Goal: Task Accomplishment & Management: Use online tool/utility

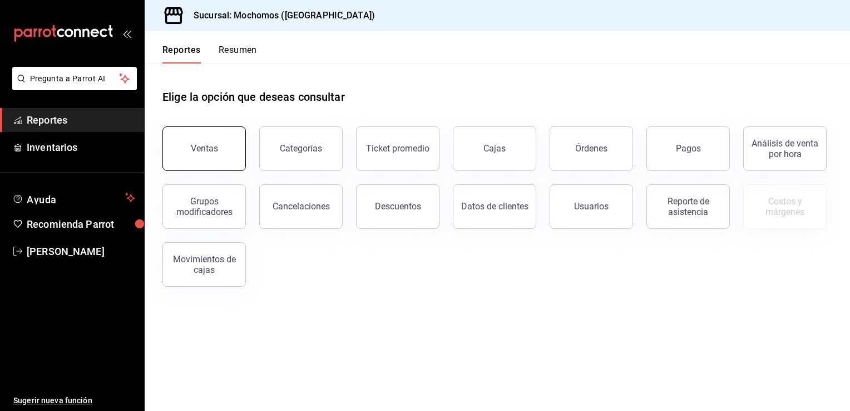
click at [219, 147] on button "Ventas" at bounding box center [203, 148] width 83 height 45
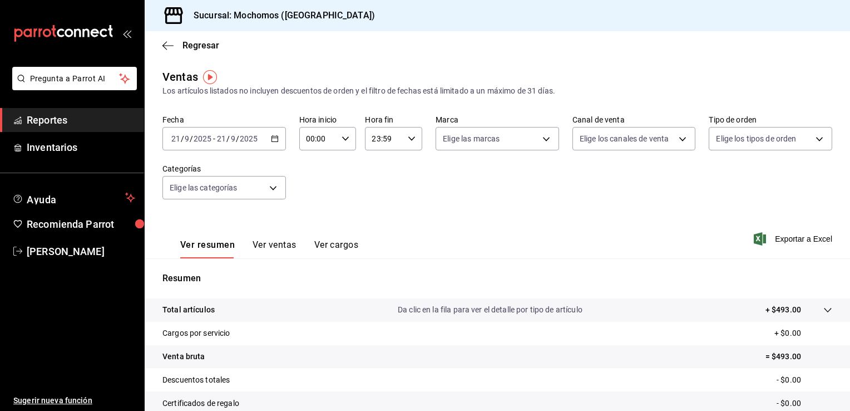
click at [271, 140] on icon "button" at bounding box center [275, 139] width 8 height 8
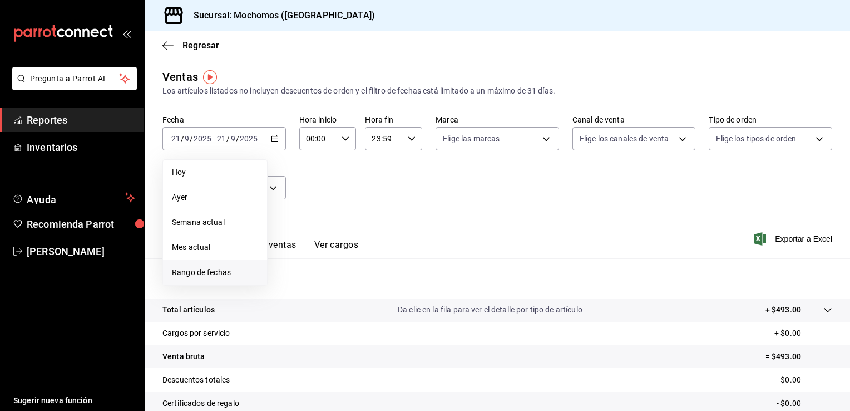
click at [201, 273] on span "Rango de fechas" at bounding box center [215, 272] width 86 height 12
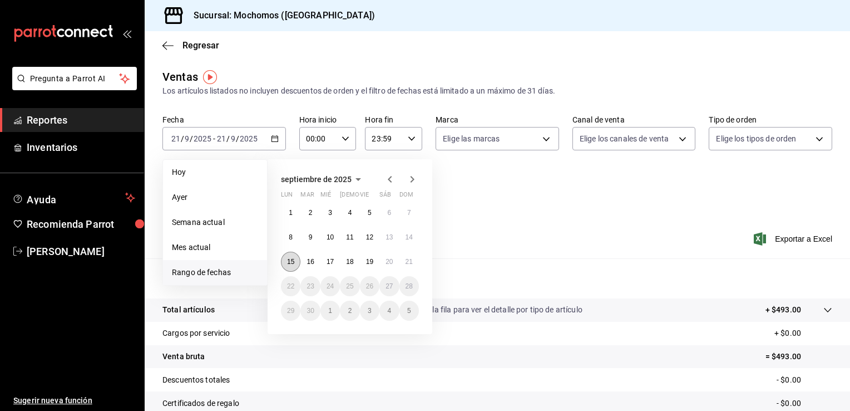
click at [289, 263] on abbr "15" at bounding box center [290, 262] width 7 height 8
click at [388, 260] on abbr "20" at bounding box center [389, 262] width 7 height 8
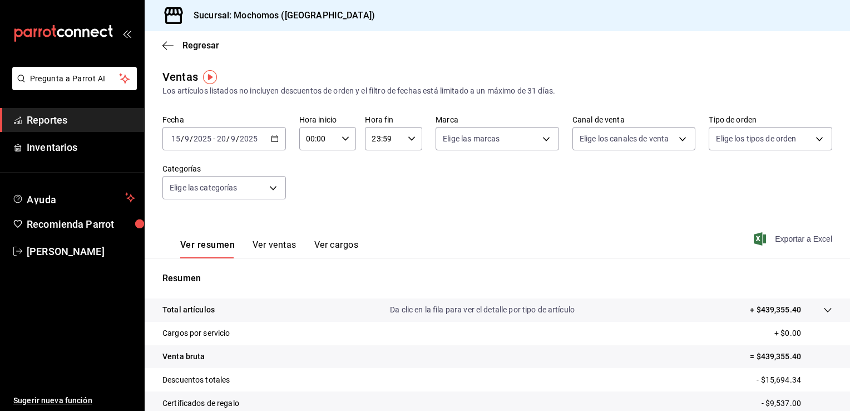
click at [774, 240] on span "Exportar a Excel" at bounding box center [794, 238] width 76 height 13
